Goal: Task Accomplishment & Management: Use online tool/utility

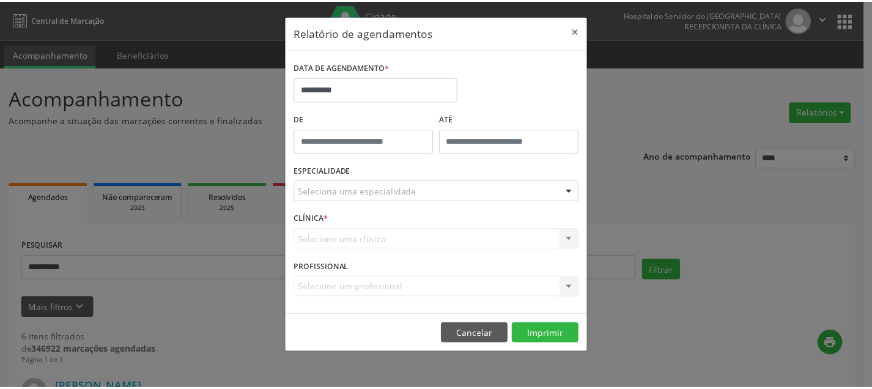
scroll to position [55, 0]
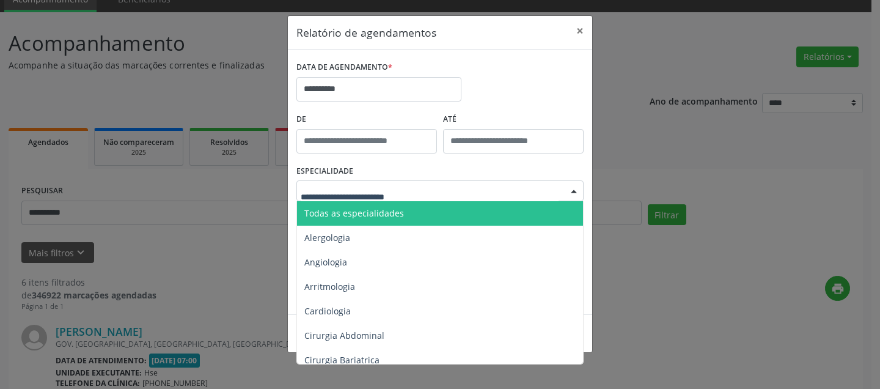
click at [381, 219] on span "Todas as especialidades" at bounding box center [441, 213] width 288 height 24
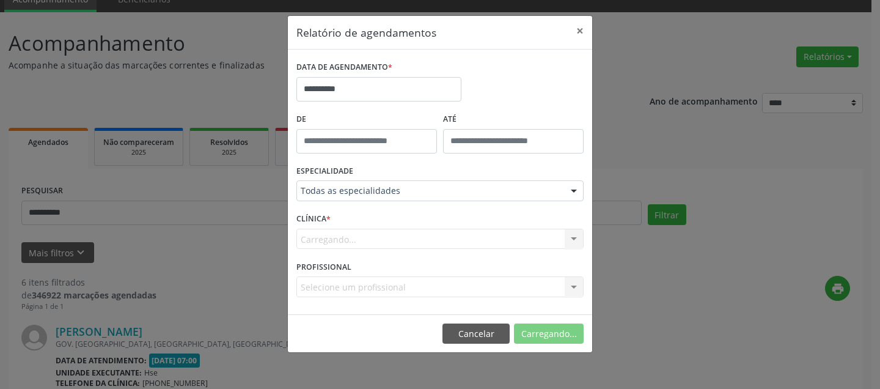
click at [389, 239] on div "Carregando... Hse Nenhum resultado encontrado para: " " Não há nenhuma opção pa…" at bounding box center [439, 239] width 287 height 21
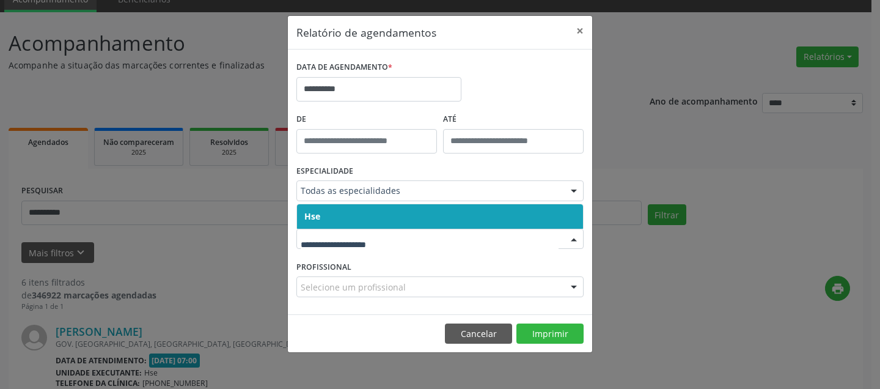
click at [391, 214] on span "Hse" at bounding box center [440, 216] width 286 height 24
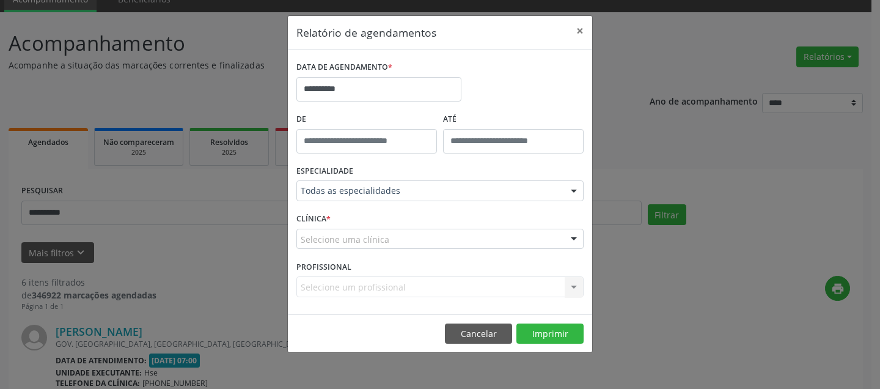
click at [391, 236] on div "Selecione uma clínica" at bounding box center [439, 239] width 287 height 21
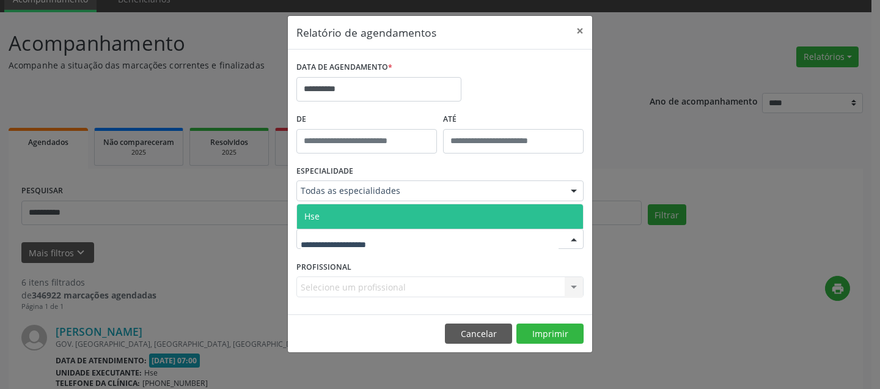
drag, startPoint x: 389, startPoint y: 214, endPoint x: 390, endPoint y: 226, distance: 11.6
click at [391, 214] on span "Hse" at bounding box center [440, 216] width 286 height 24
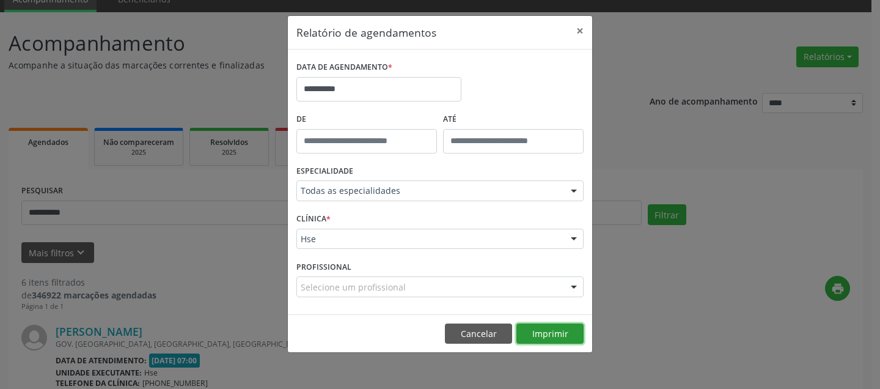
click at [548, 326] on button "Imprimir" at bounding box center [549, 333] width 67 height 21
click at [582, 24] on button "×" at bounding box center [580, 31] width 24 height 30
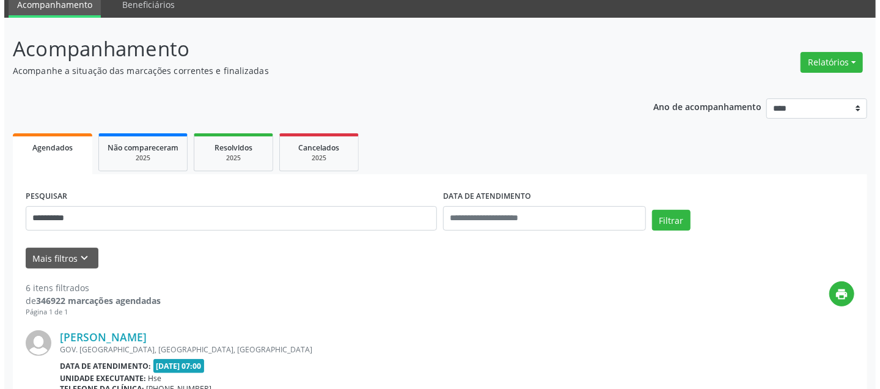
scroll to position [0, 0]
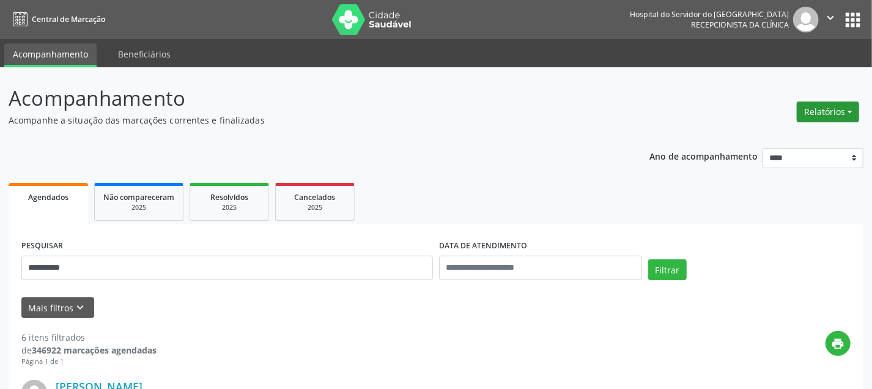
click at [837, 111] on button "Relatórios" at bounding box center [827, 111] width 62 height 21
click at [782, 138] on link "Agendamentos" at bounding box center [792, 137] width 131 height 17
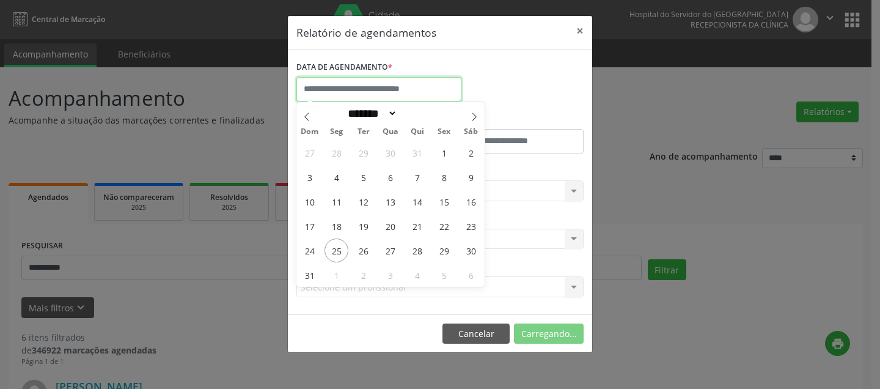
click at [328, 87] on input "text" at bounding box center [378, 89] width 165 height 24
click at [335, 251] on span "25" at bounding box center [337, 250] width 24 height 24
type input "**********"
click at [335, 251] on span "25" at bounding box center [337, 250] width 24 height 24
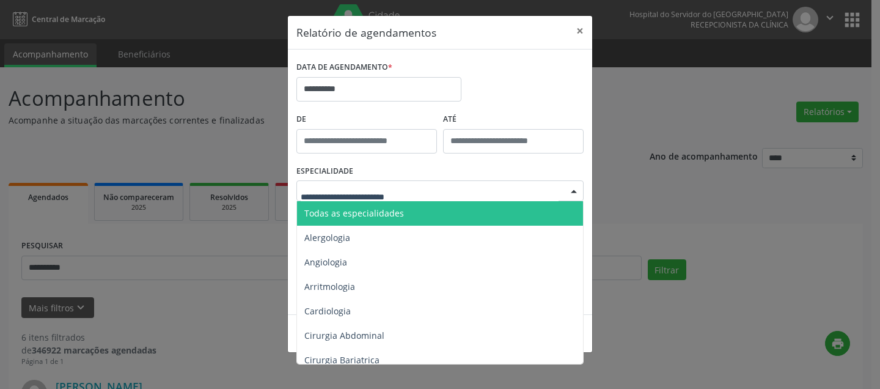
click at [333, 212] on span "Todas as especialidades" at bounding box center [354, 213] width 100 height 12
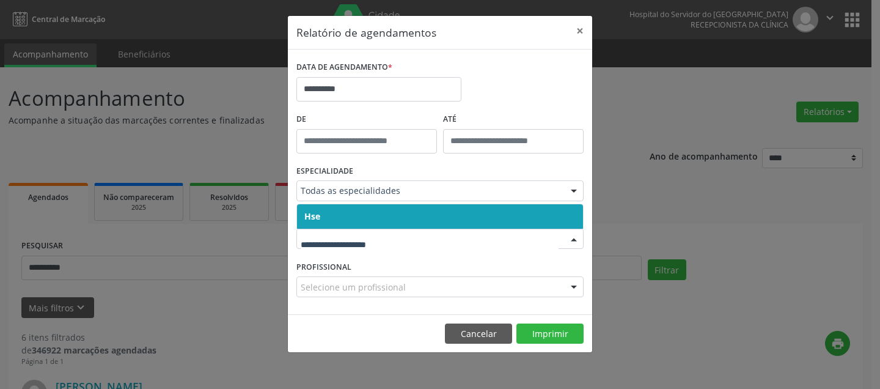
click at [329, 218] on span "Hse" at bounding box center [440, 216] width 286 height 24
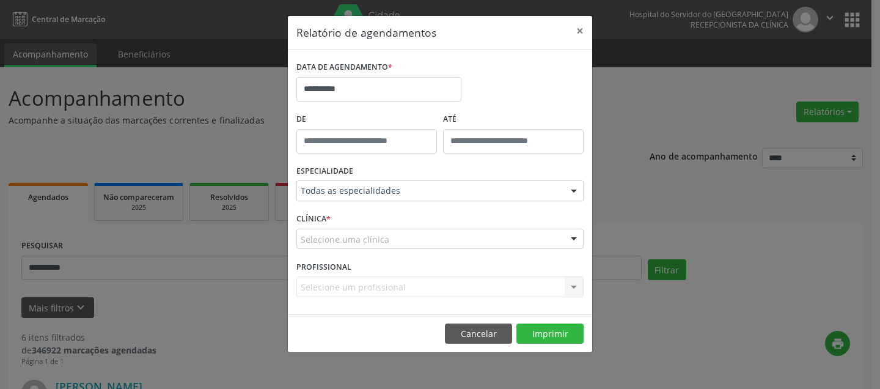
click at [329, 217] on div "CLÍNICA * Selecione uma clínica Hse Nenhum resultado encontrado para: " " Não h…" at bounding box center [439, 234] width 293 height 48
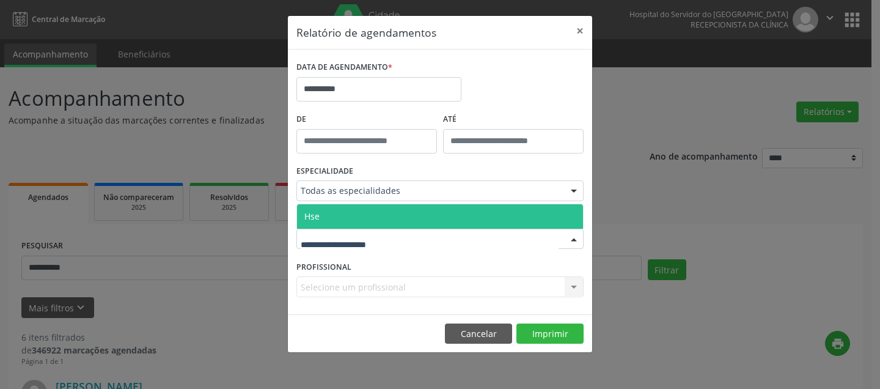
click at [330, 218] on span "Hse" at bounding box center [440, 216] width 286 height 24
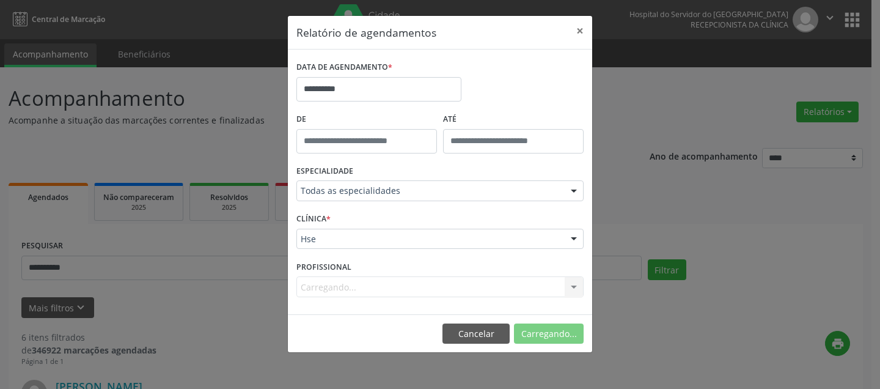
click at [331, 218] on span "*" at bounding box center [328, 218] width 4 height 10
click at [557, 328] on button "Imprimir" at bounding box center [549, 333] width 67 height 21
